Goal: Task Accomplishment & Management: Manage account settings

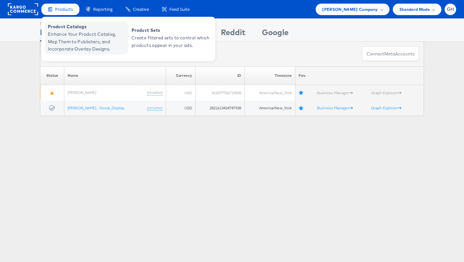
click at [66, 39] on span "Enhance Your Product Catalog, Map Them to Publishers, and Incorporate Overlay D…" at bounding box center [87, 42] width 79 height 22
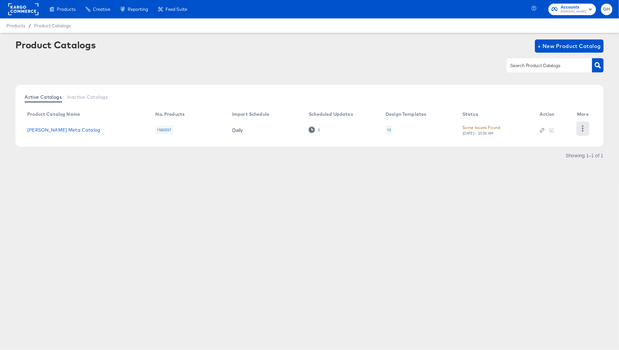
click at [584, 128] on icon "button" at bounding box center [583, 128] width 6 height 6
click at [474, 156] on div "Showing 1–1 of 1" at bounding box center [309, 158] width 588 height 11
click at [586, 128] on icon "button" at bounding box center [583, 128] width 6 height 6
click at [574, 127] on div "HUD Checks (Internal)" at bounding box center [556, 128] width 66 height 11
click at [58, 129] on link "[PERSON_NAME] Meta Catalog" at bounding box center [63, 129] width 73 height 5
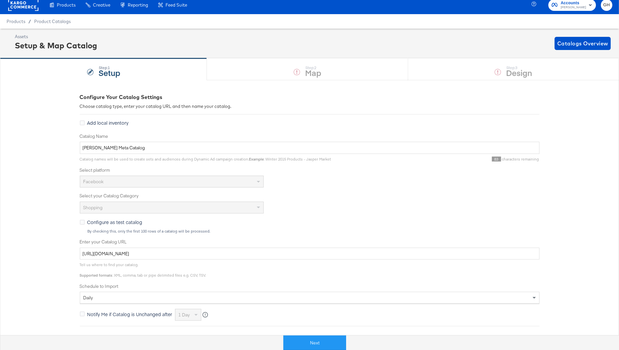
scroll to position [90, 0]
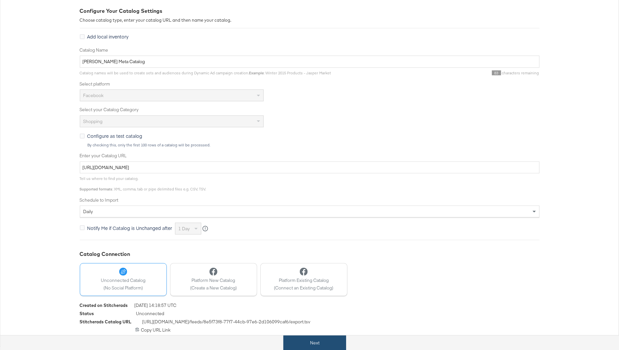
click at [306, 346] on button "Next" at bounding box center [314, 342] width 63 height 15
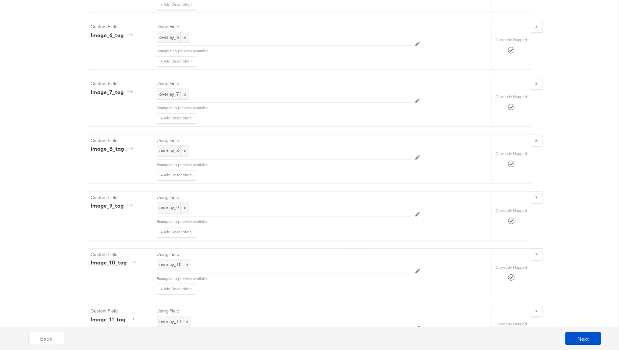
scroll to position [1547, 0]
